Goal: Information Seeking & Learning: Check status

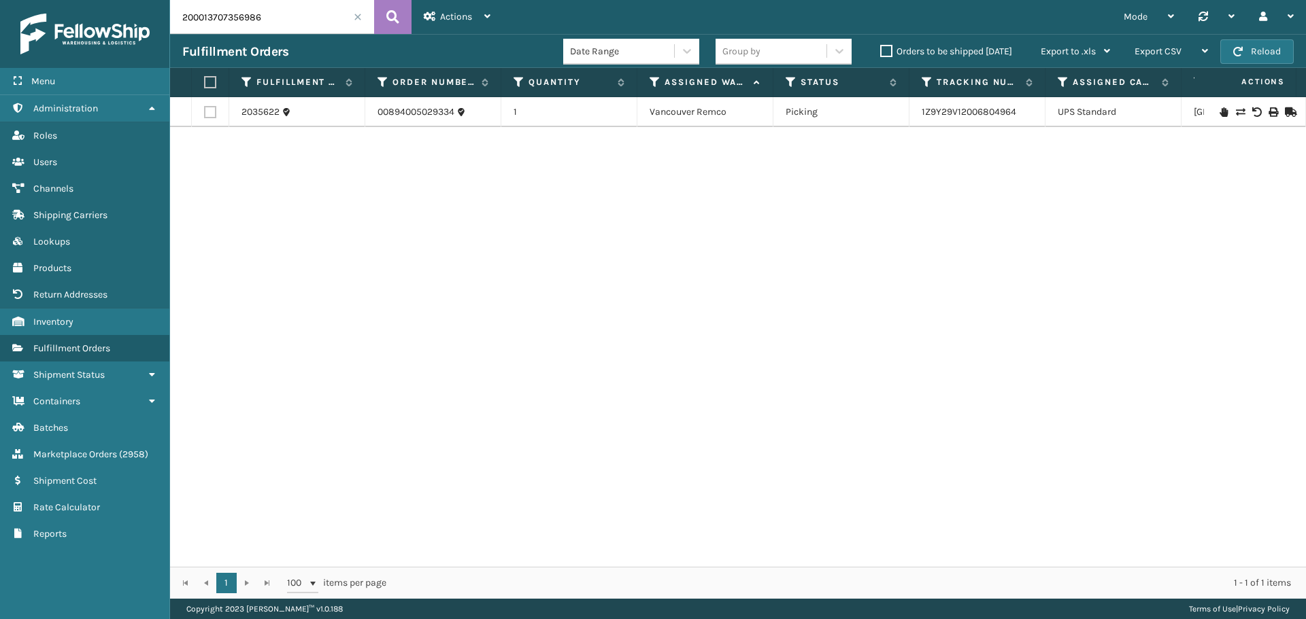
type input "200013707356986"
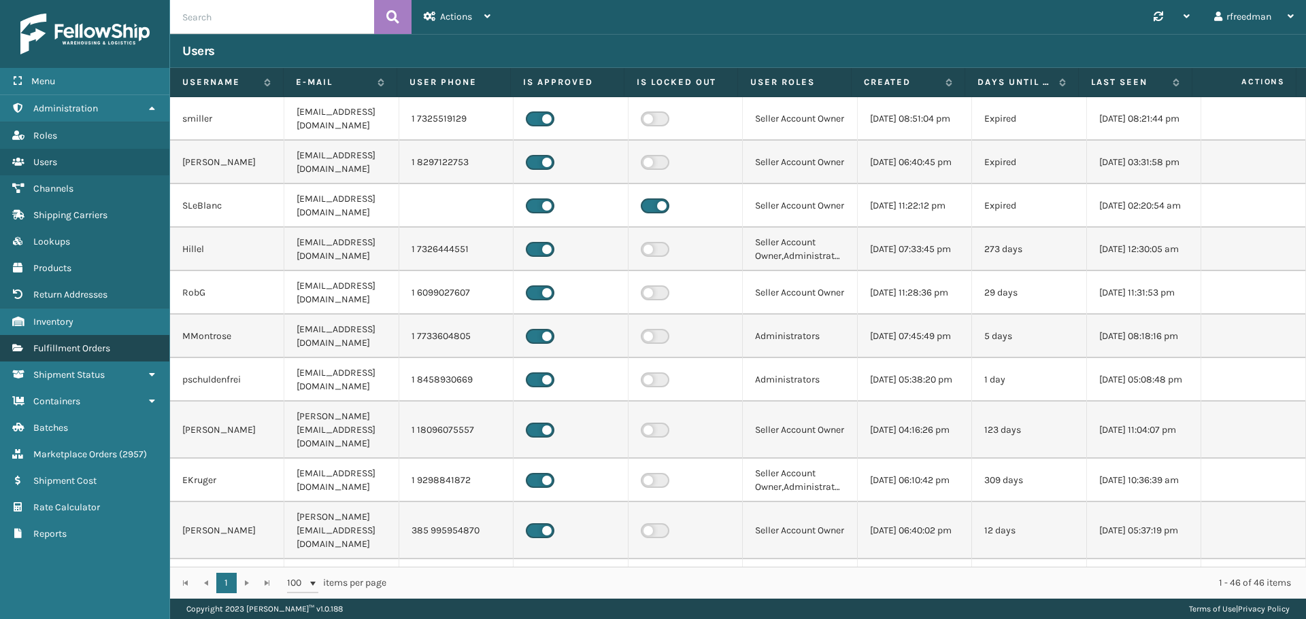
click at [39, 345] on span "Fulfillment Orders" at bounding box center [71, 349] width 77 height 12
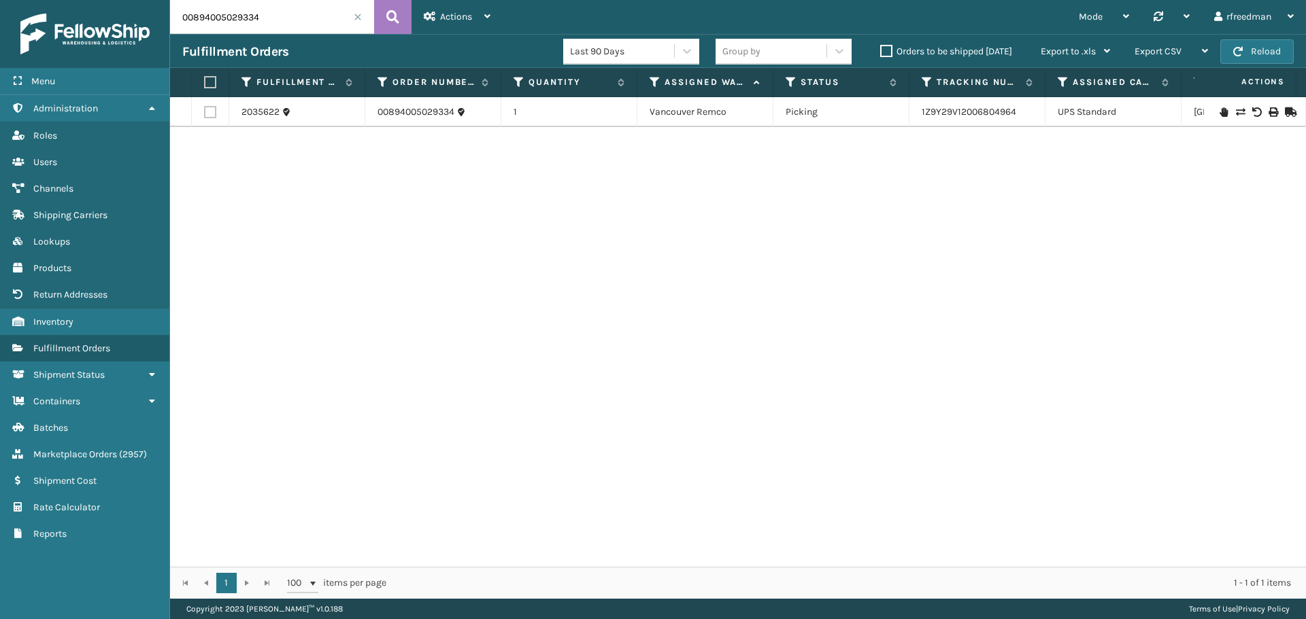
drag, startPoint x: 266, startPoint y: 21, endPoint x: 0, endPoint y: 21, distance: 265.9
click at [0, 0] on div "Menu Administration Roles Users Channels Shipping Carriers Lookups Products Ret…" at bounding box center [653, 0] width 1306 height 0
paste input "200013707356986"
click at [960, 115] on link "884144660260" at bounding box center [953, 112] width 65 height 12
drag, startPoint x: 270, startPoint y: 25, endPoint x: 55, endPoint y: 44, distance: 215.7
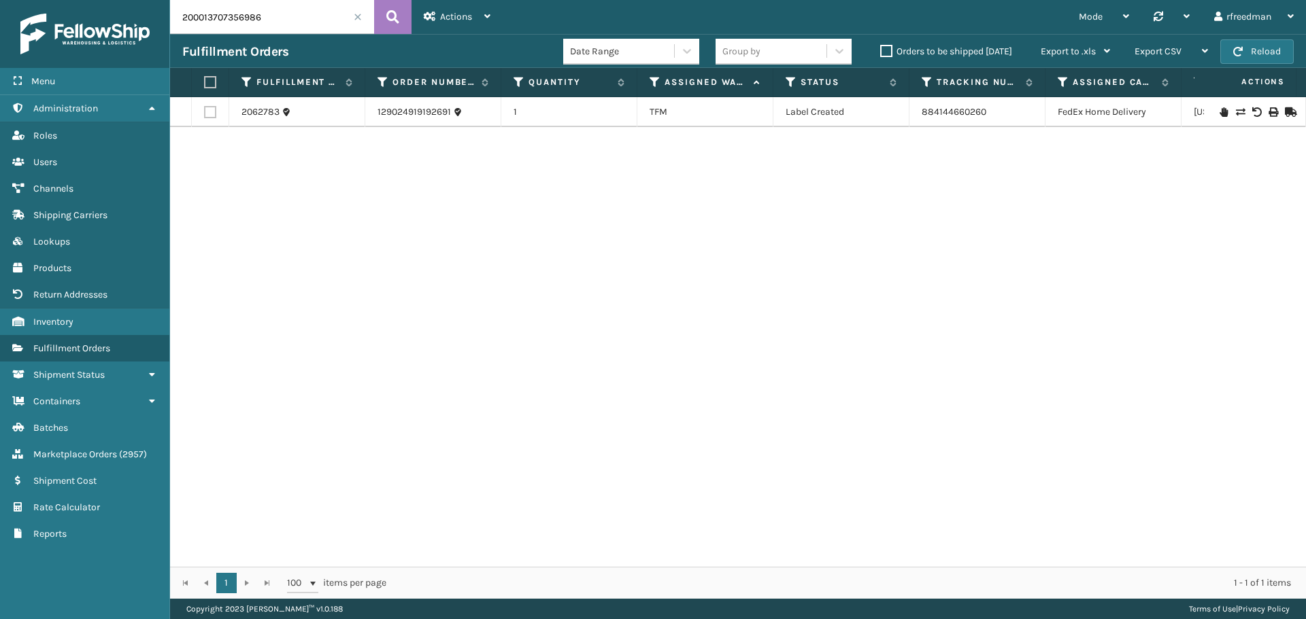
click at [55, 0] on div "Menu Administration Roles Users Channels Shipping Carriers Lookups Products Ret…" at bounding box center [653, 0] width 1306 height 0
drag, startPoint x: 1000, startPoint y: 113, endPoint x: 919, endPoint y: 123, distance: 81.6
click at [919, 123] on td "884144660260" at bounding box center [977, 112] width 136 height 30
copy link "884144660260"
drag, startPoint x: 267, startPoint y: 20, endPoint x: 80, endPoint y: 20, distance: 186.3
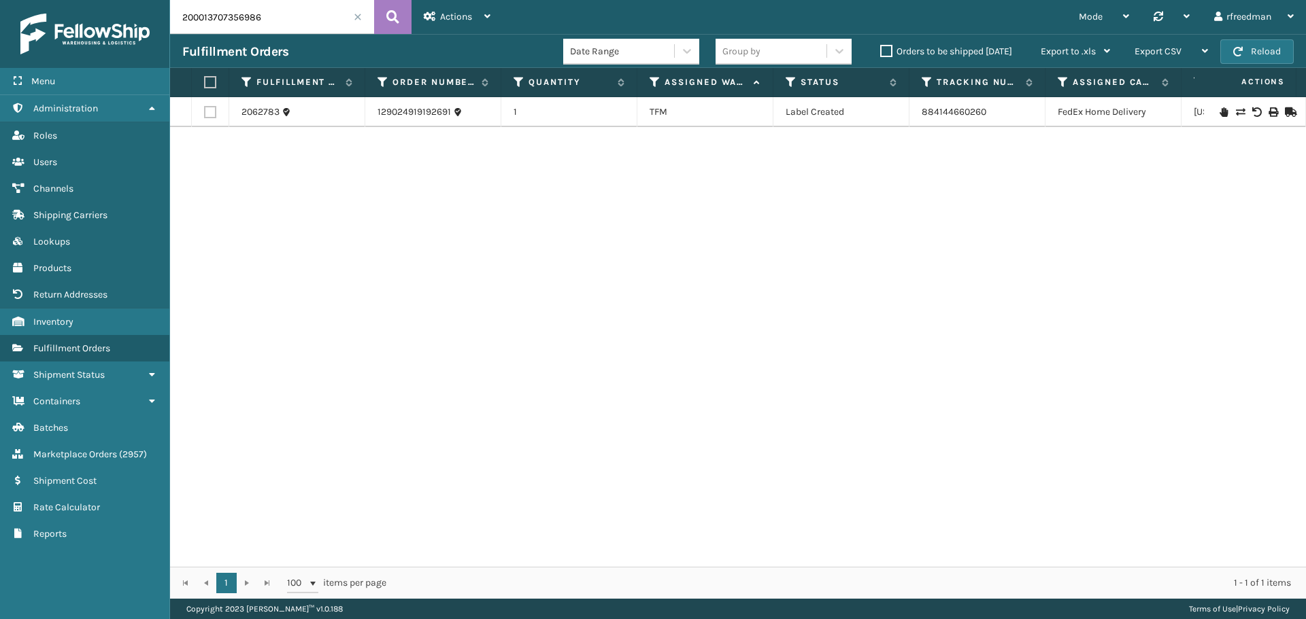
click at [84, 0] on div "Menu Administration Roles Users Channels Shipping Carriers Lookups Products Ret…" at bounding box center [653, 0] width 1306 height 0
paste input "200013702608244"
type input "200013702608244"
click at [944, 111] on link "1ZH0R7060328587184" at bounding box center [969, 112] width 96 height 12
